Goal: Information Seeking & Learning: Learn about a topic

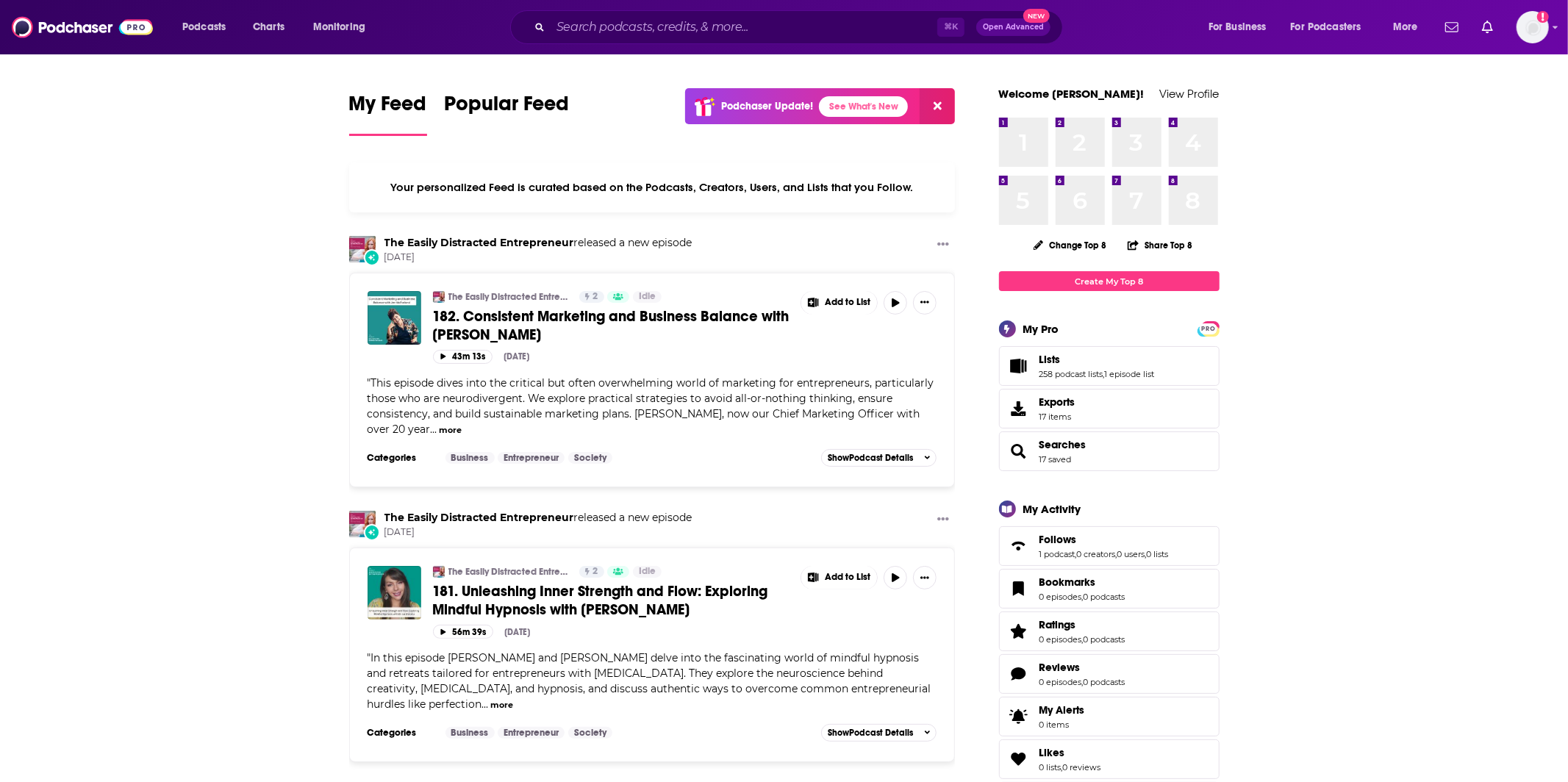
click at [758, 13] on div "⌘ K Open Advanced New" at bounding box center [787, 26] width 553 height 34
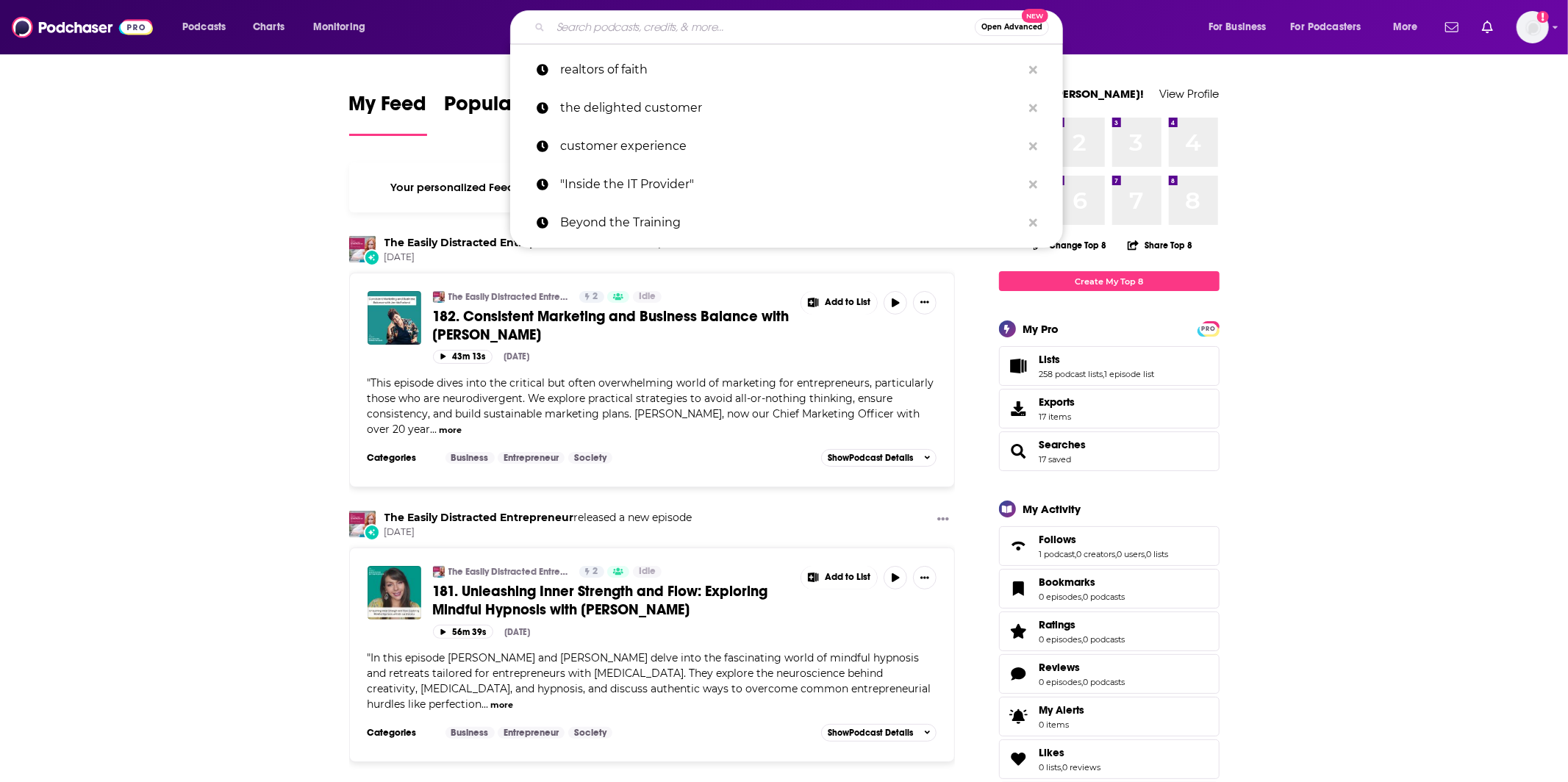
click at [758, 29] on input "Search podcasts, credits, & more..." at bounding box center [762, 27] width 424 height 24
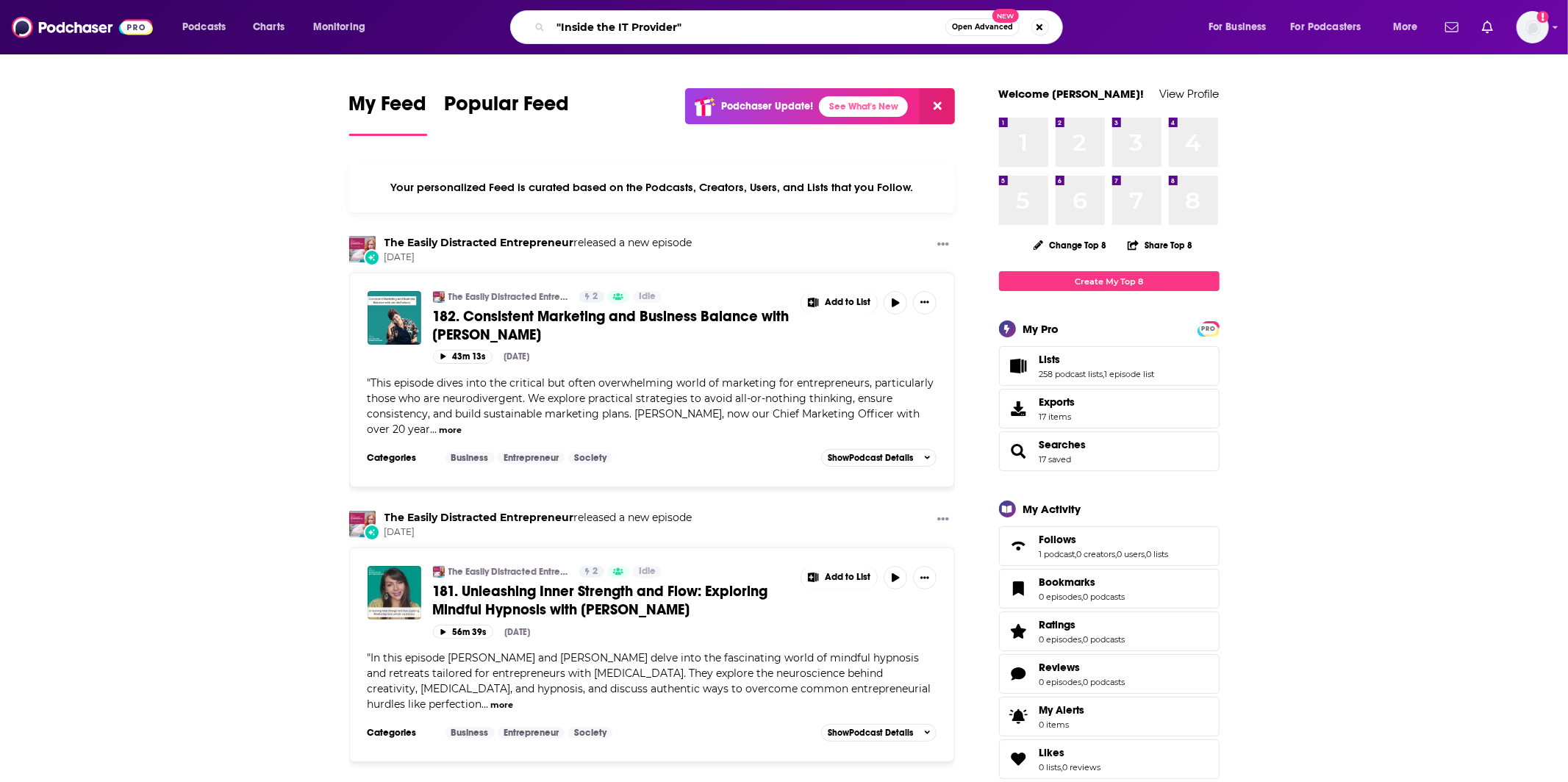
type input ""Inside the IT Provider""
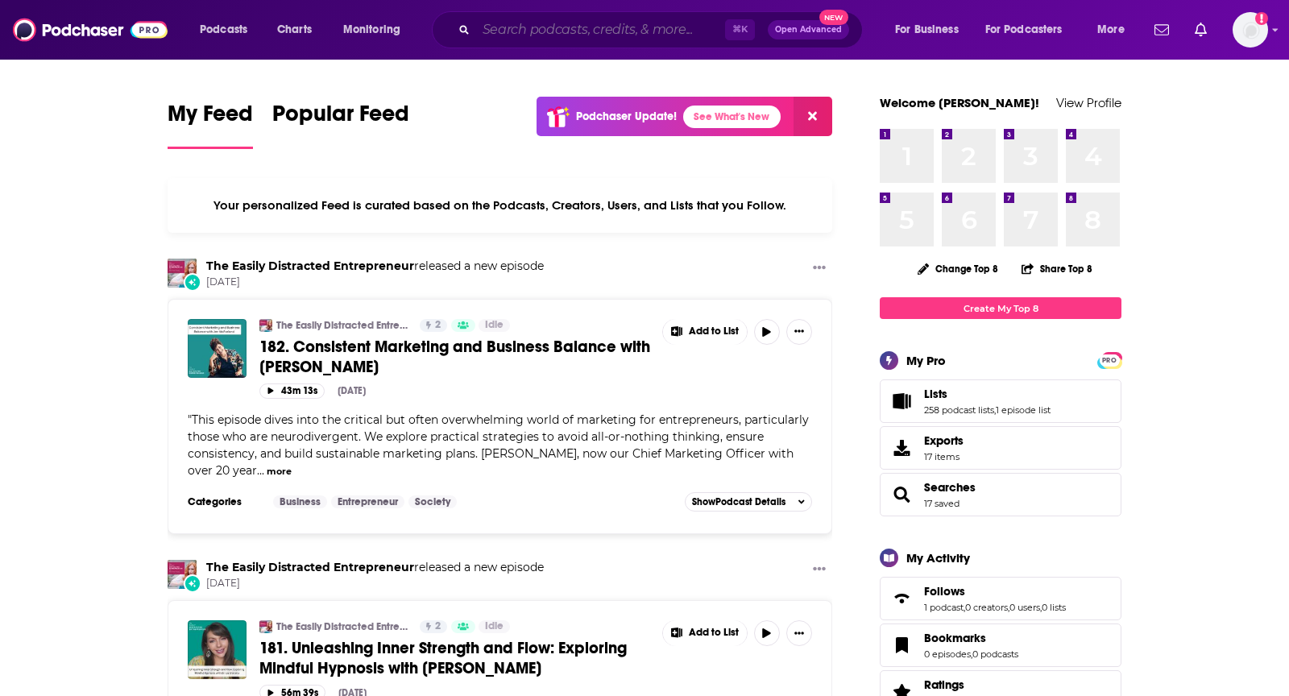
click at [636, 24] on input "Search podcasts, credits, & more..." at bounding box center [600, 30] width 249 height 26
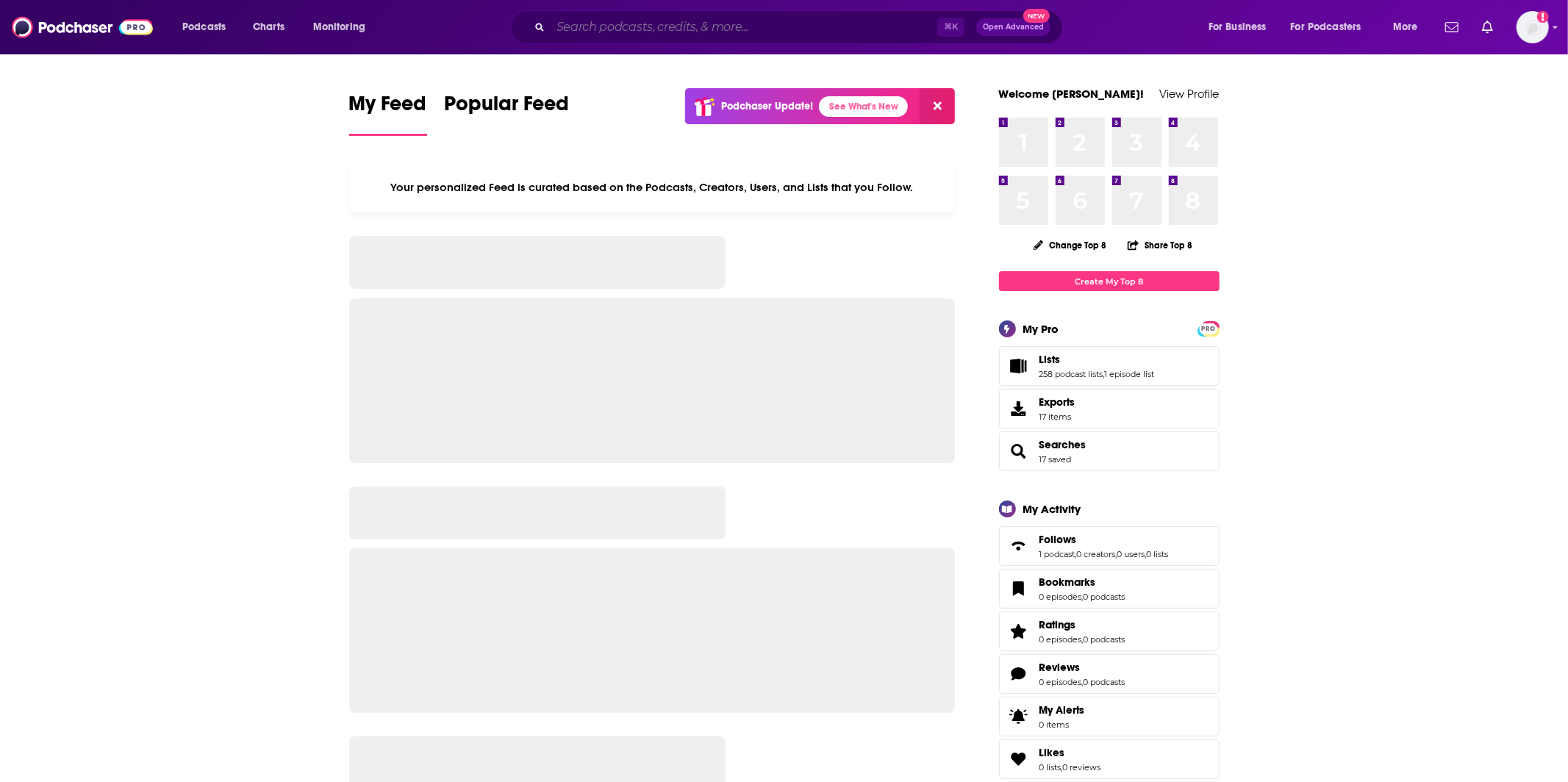
click at [671, 37] on input "Search podcasts, credits, & more..." at bounding box center [744, 27] width 387 height 24
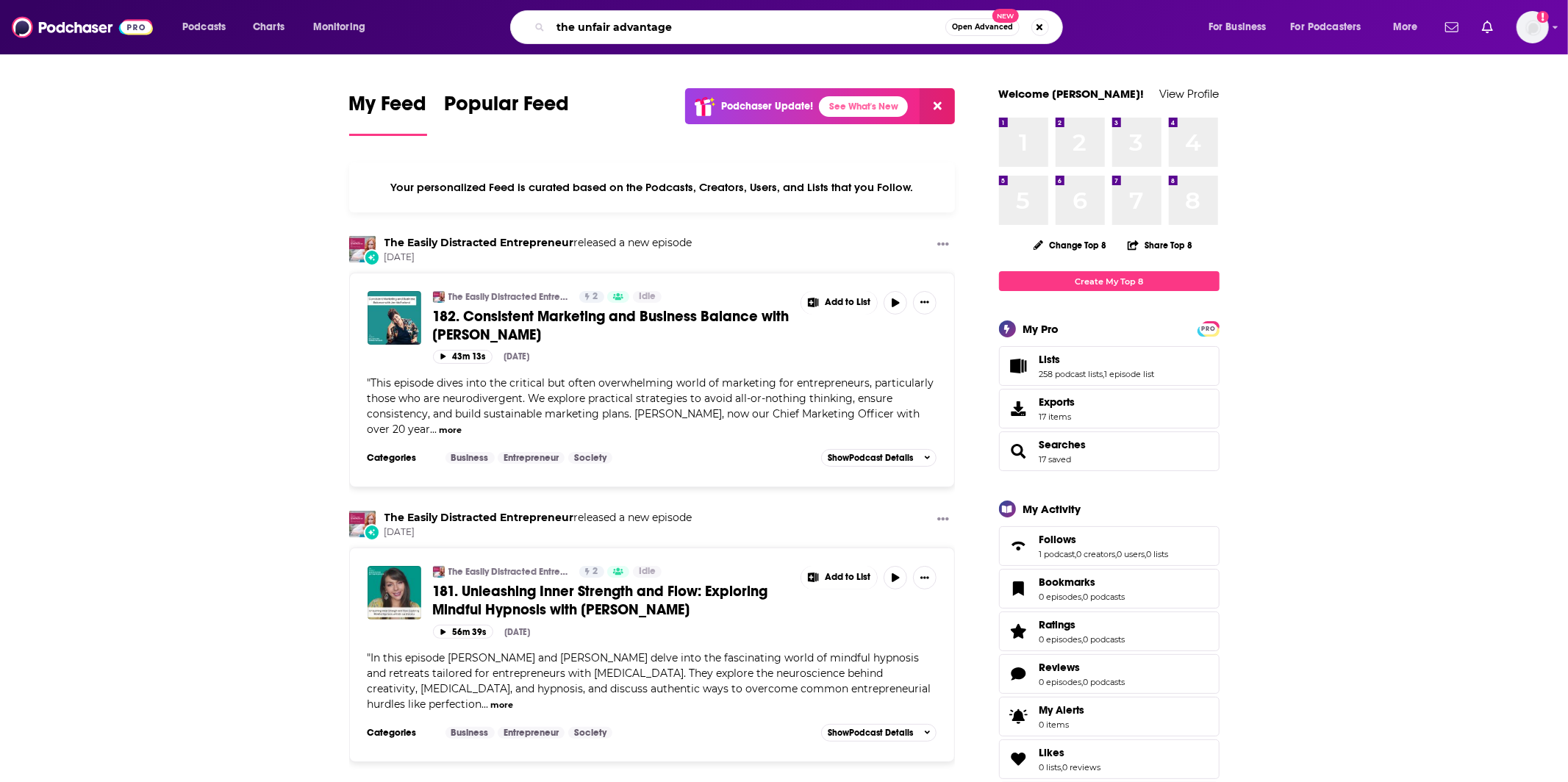
type input "the unfair advantage"
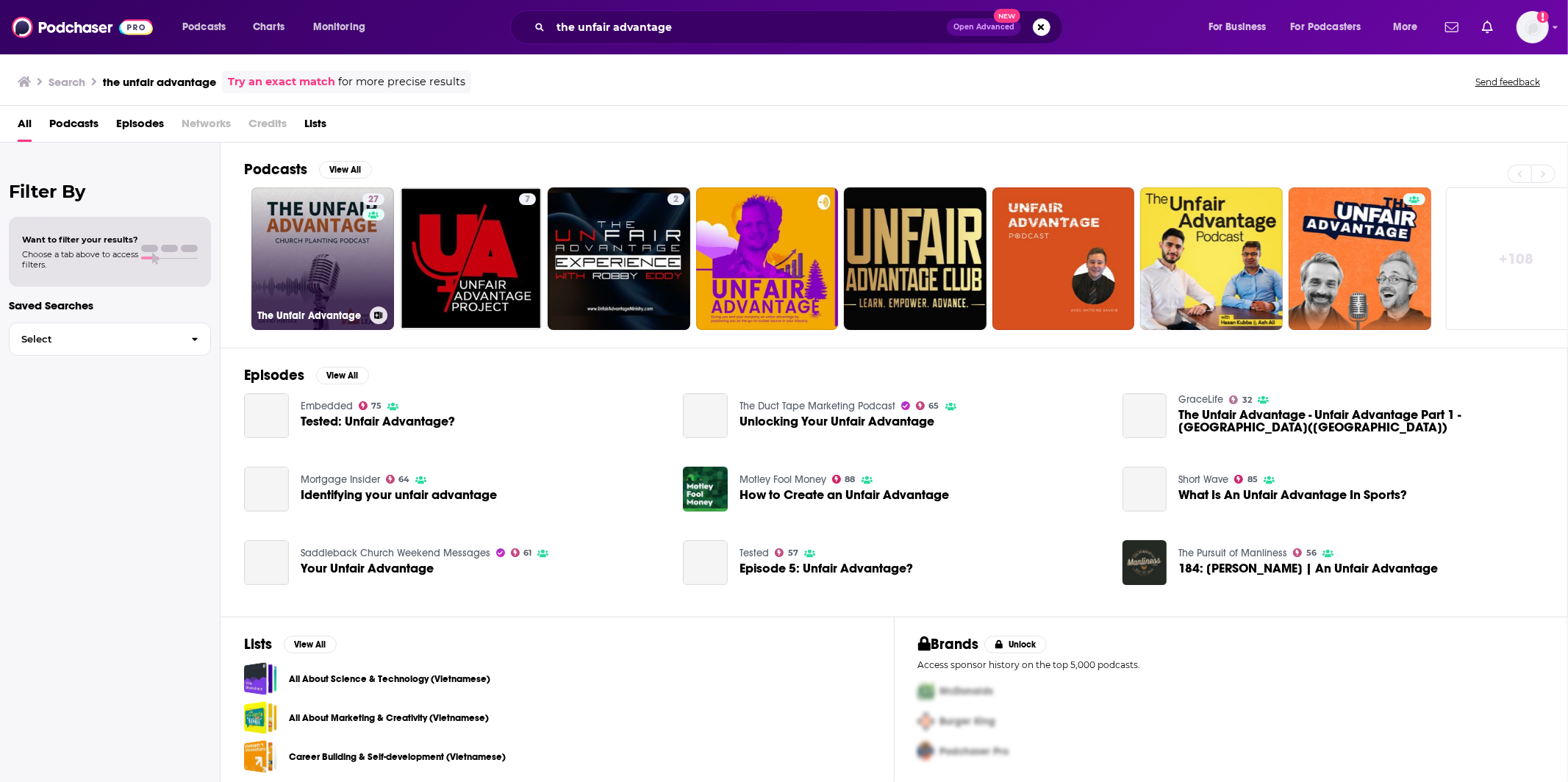
click at [284, 289] on link "27 The Unfair Advantage" at bounding box center [322, 258] width 142 height 142
